Goal: Complete application form

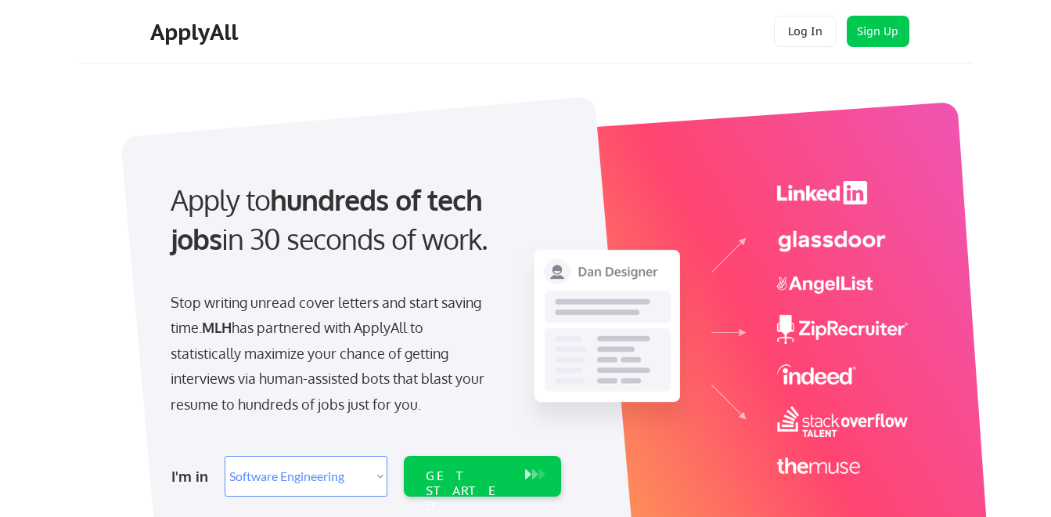
select select ""engineering""
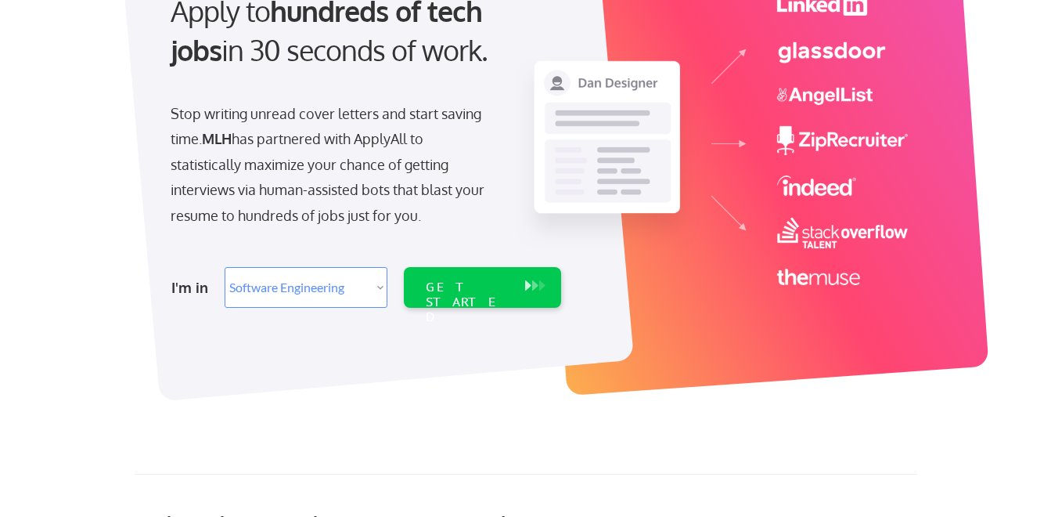
scroll to position [209, 0]
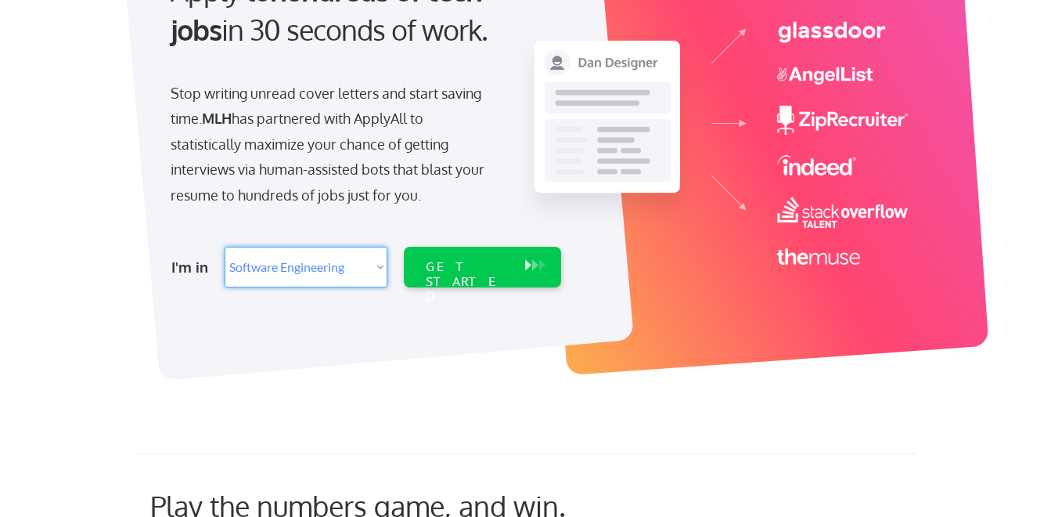
click at [373, 268] on select "Select Role Software Engineering Product Management Customer Success Sales UI/U…" at bounding box center [306, 267] width 163 height 41
click at [225, 247] on select "Select Role Software Engineering Product Management Customer Success Sales UI/U…" at bounding box center [306, 267] width 163 height 41
click at [462, 281] on div "GET STARTED" at bounding box center [467, 267] width 99 height 41
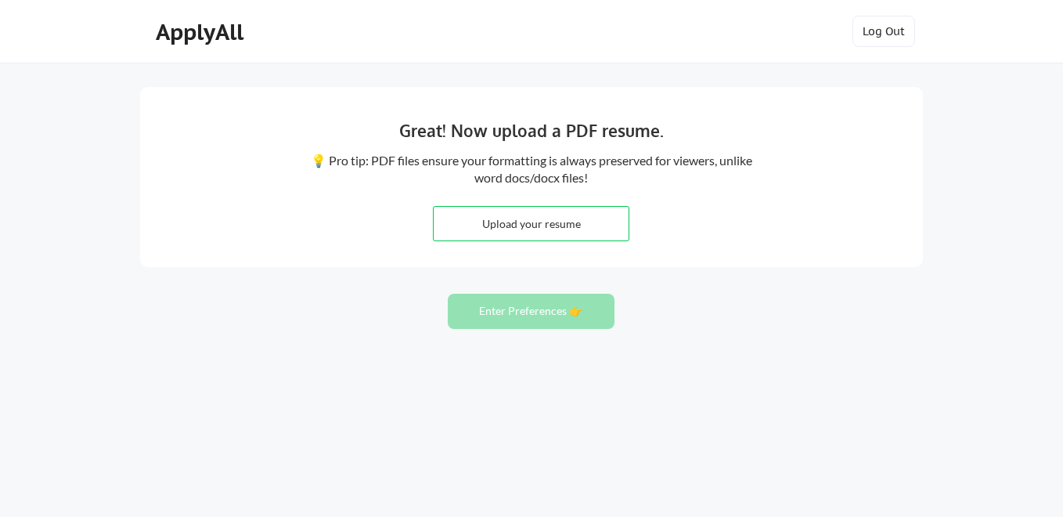
click at [577, 229] on input "file" at bounding box center [531, 224] width 195 height 34
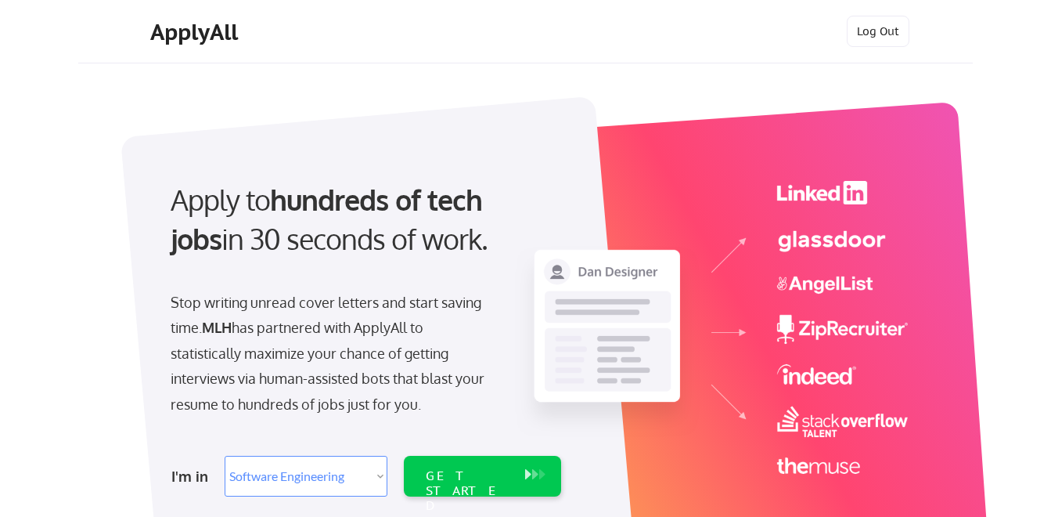
select select ""engineering""
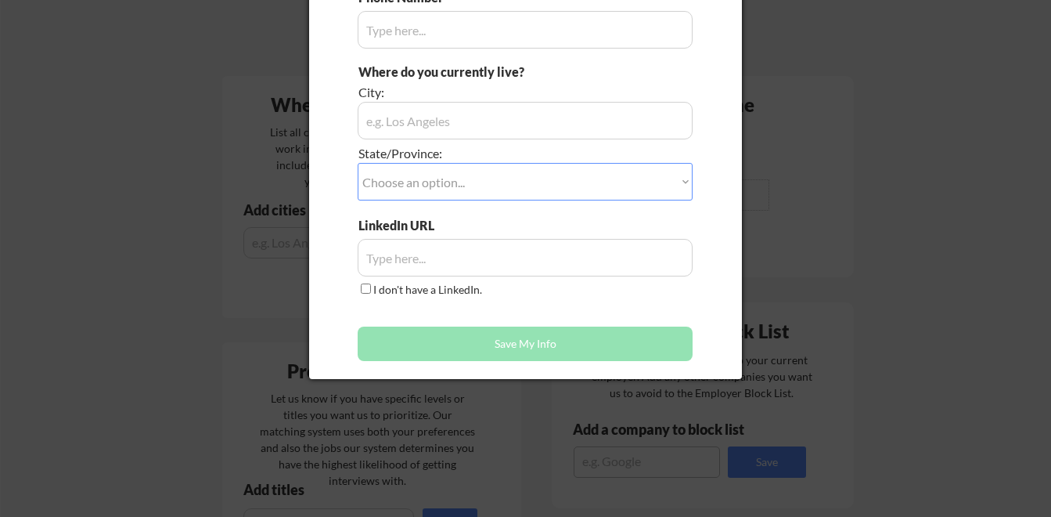
scroll to position [417, 0]
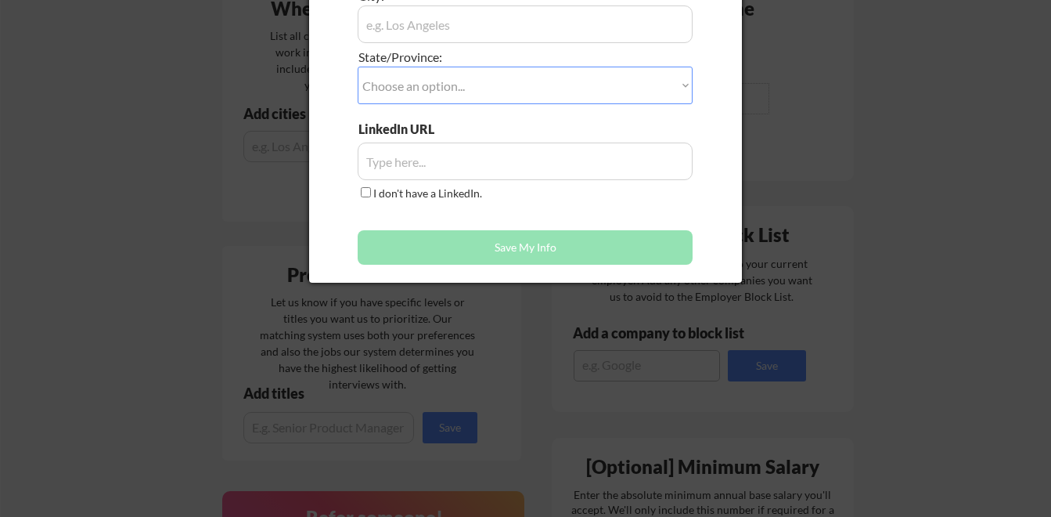
click at [825, 128] on div at bounding box center [525, 258] width 1051 height 517
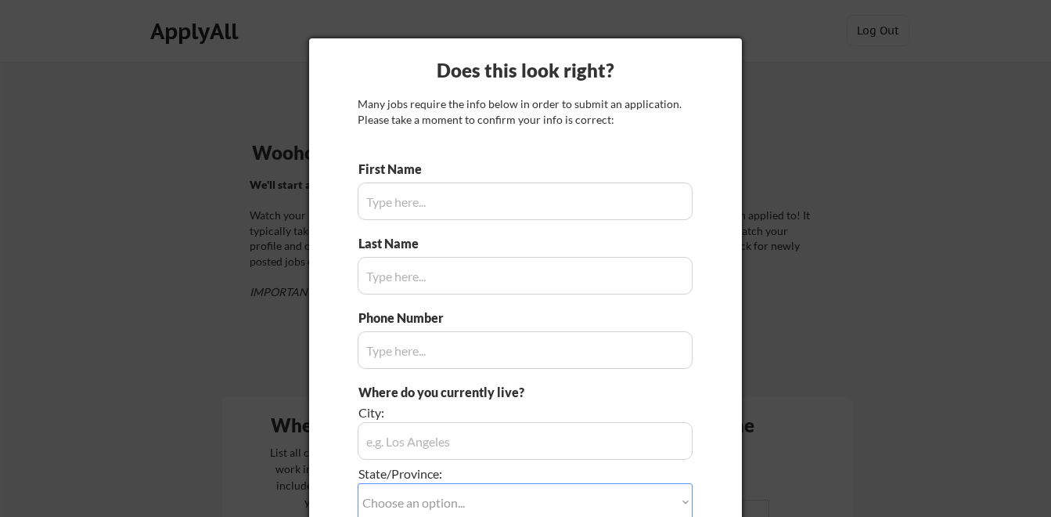
scroll to position [0, 0]
click at [511, 207] on input "input" at bounding box center [525, 202] width 335 height 38
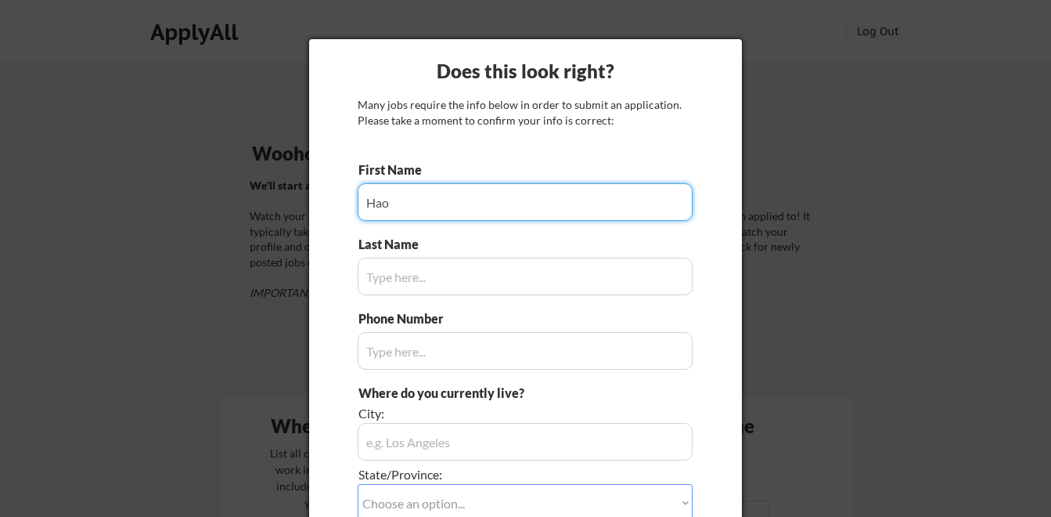
type input "Hao"
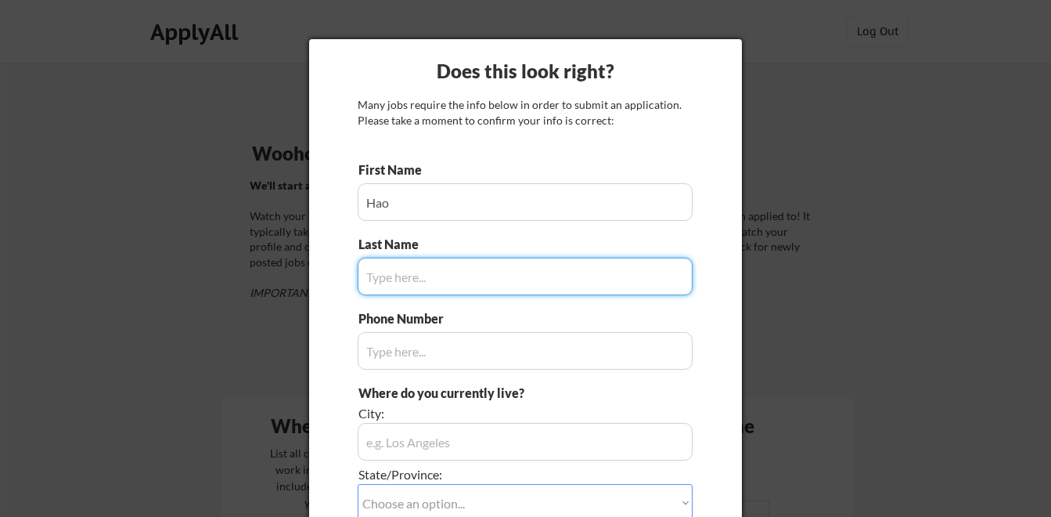
click at [461, 272] on input "input" at bounding box center [525, 276] width 335 height 38
type input "Ye"
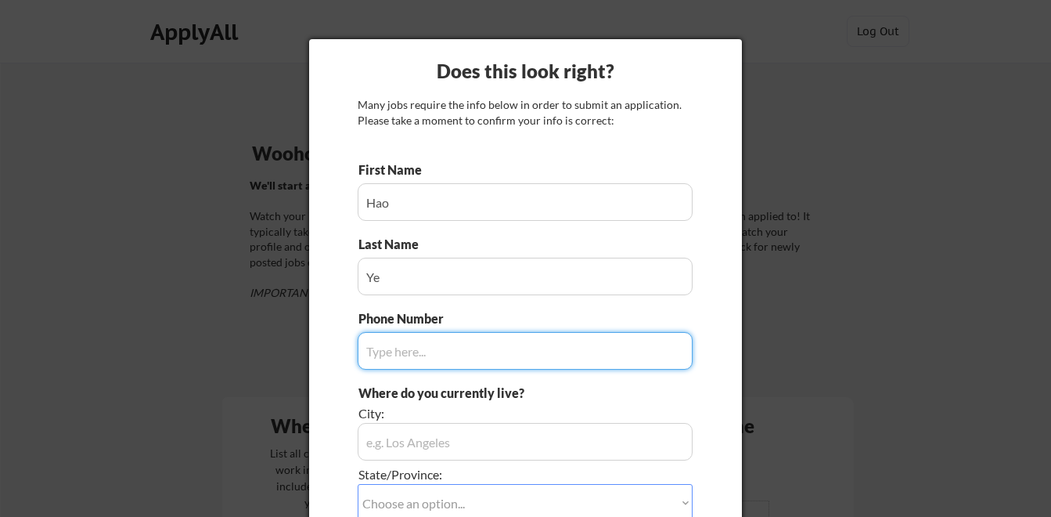
click at [440, 347] on input "input" at bounding box center [525, 351] width 335 height 38
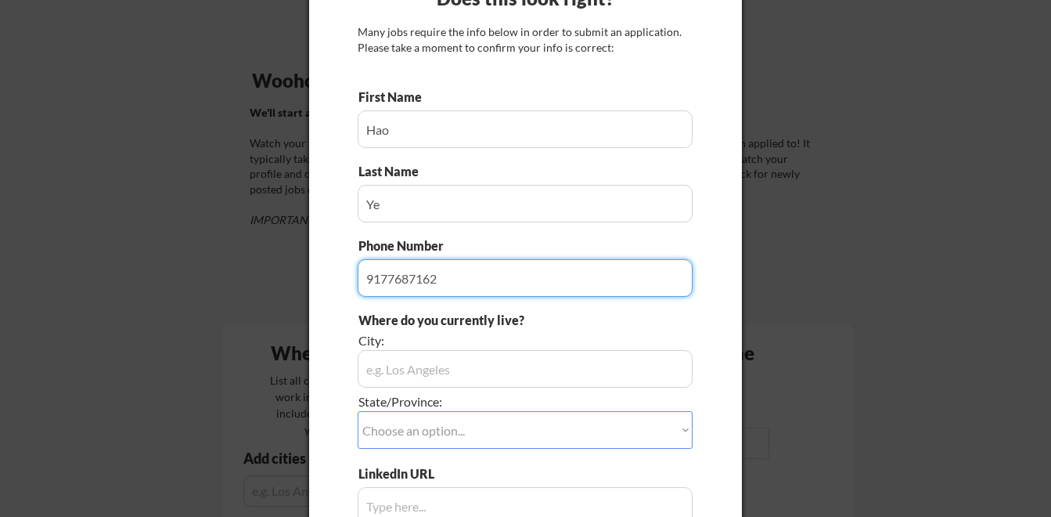
scroll to position [104, 0]
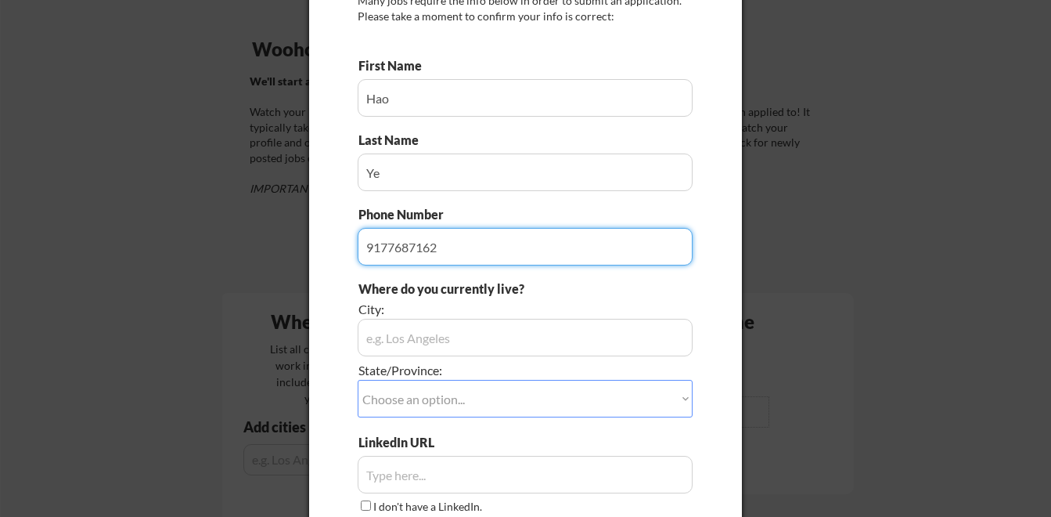
type input "9177687162"
click at [452, 329] on input "input" at bounding box center [525, 338] width 335 height 38
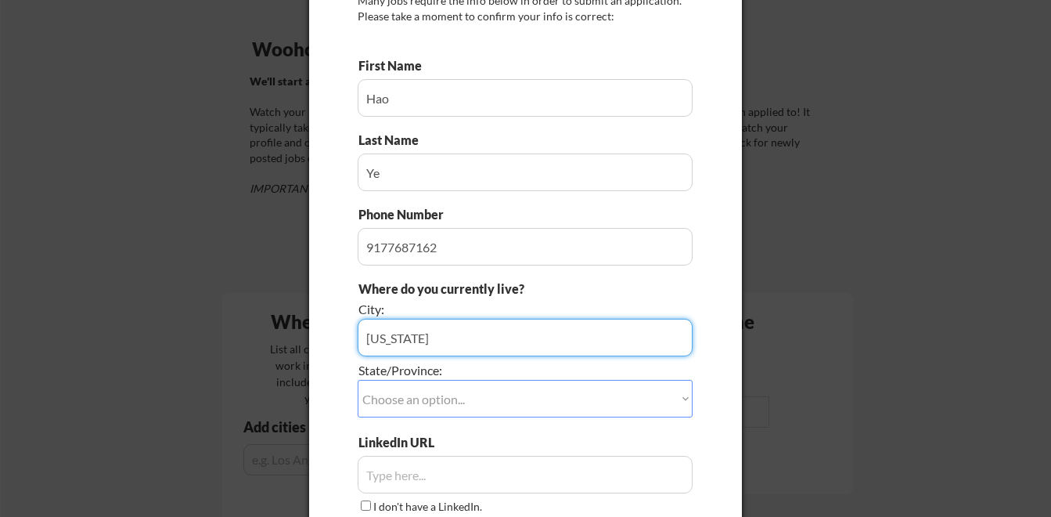
type input "[US_STATE]"
click at [503, 395] on select "Choose an option... Other/Not Applicable [US_STATE] [US_STATE] [GEOGRAPHIC_DATA…" at bounding box center [525, 399] width 335 height 38
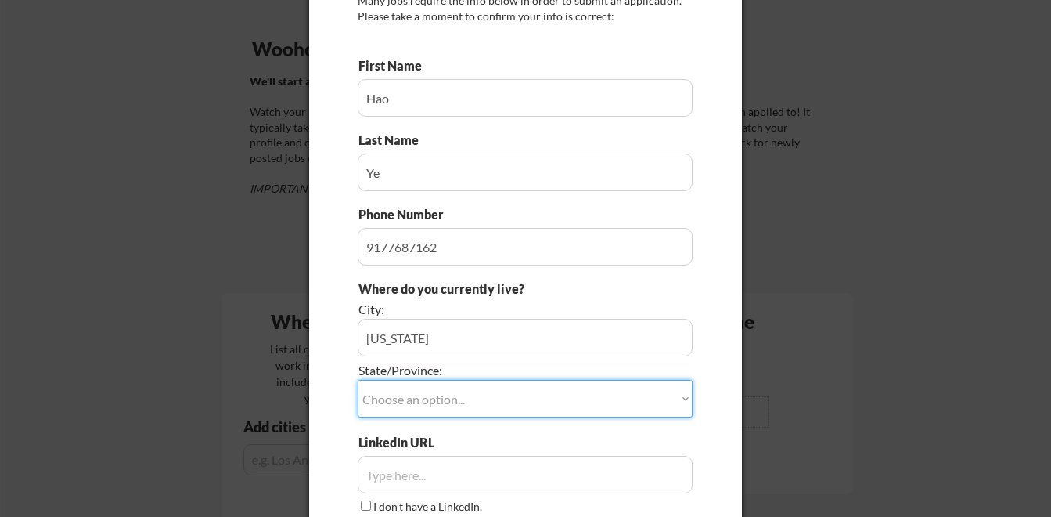
select select ""[US_STATE]""
click at [358, 380] on select "Choose an option... Other/Not Applicable [US_STATE] [US_STATE] [GEOGRAPHIC_DATA…" at bounding box center [525, 399] width 335 height 38
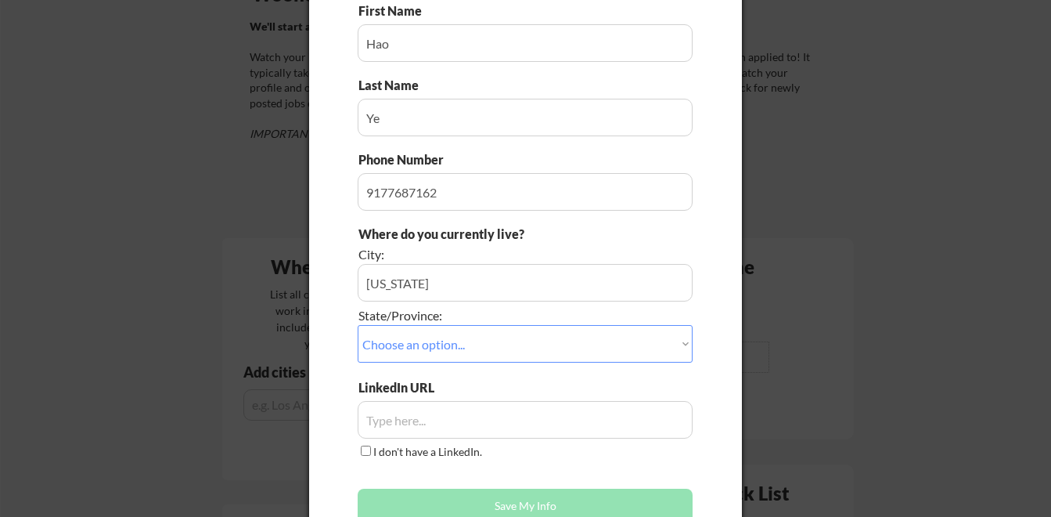
scroll to position [209, 0]
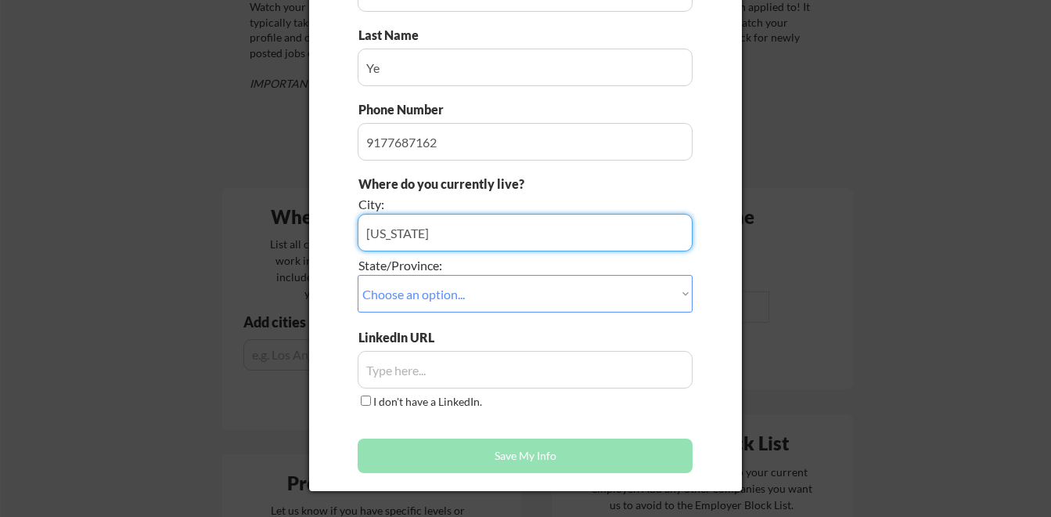
drag, startPoint x: 444, startPoint y: 238, endPoint x: 341, endPoint y: 237, distance: 102.5
click at [341, 237] on div "Does this look right? Many jobs require the info below in order to submit an ap…" at bounding box center [525, 160] width 433 height 661
click at [478, 237] on input "input" at bounding box center [525, 233] width 335 height 38
click at [821, 86] on div at bounding box center [525, 258] width 1051 height 517
